Goal: Find specific page/section: Find specific page/section

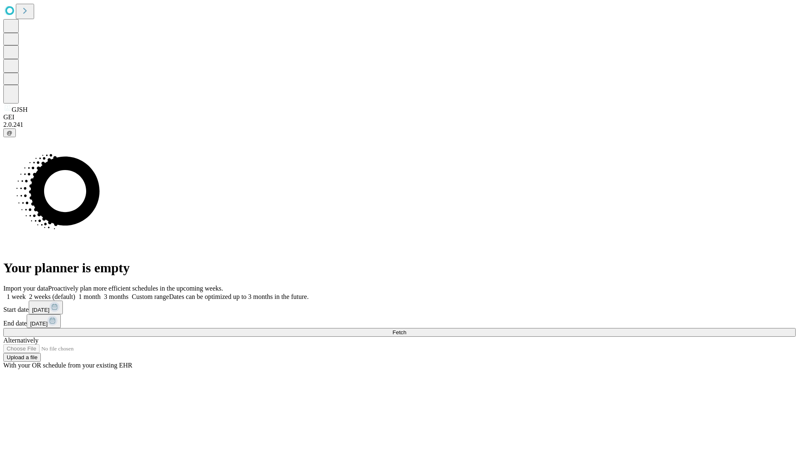
click at [406, 329] on span "Fetch" at bounding box center [399, 332] width 14 height 6
